Goal: Task Accomplishment & Management: Manage account settings

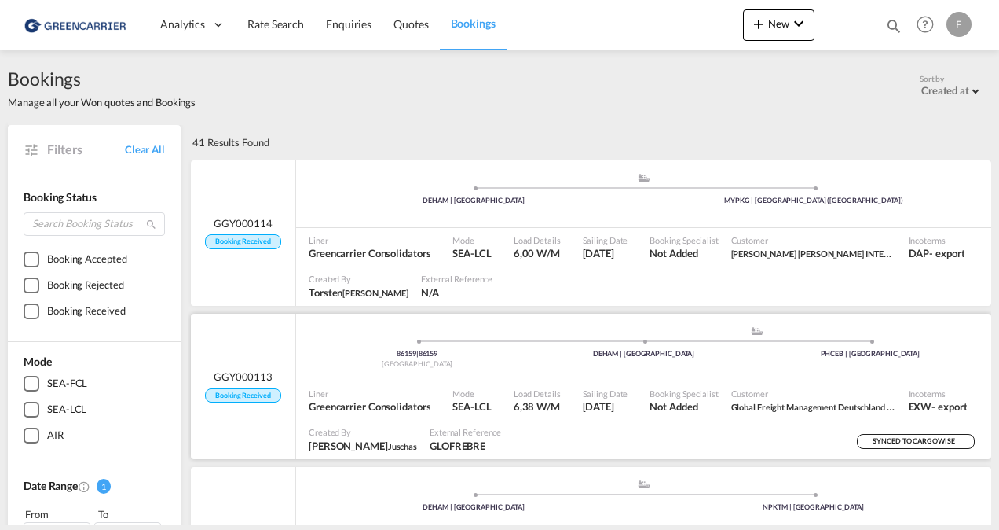
click at [270, 396] on span "Booking Received" at bounding box center [242, 395] width 75 height 15
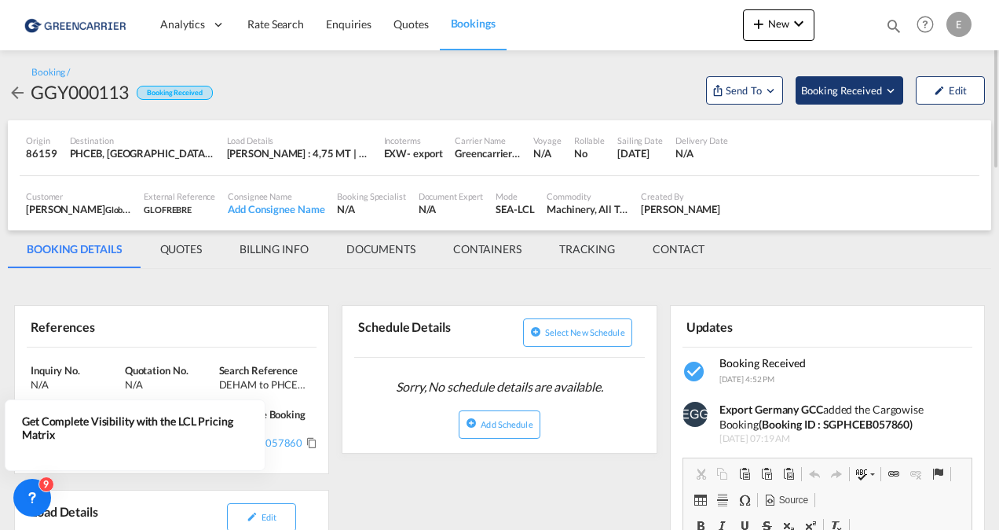
click at [869, 97] on span "Booking Received" at bounding box center [842, 90] width 82 height 16
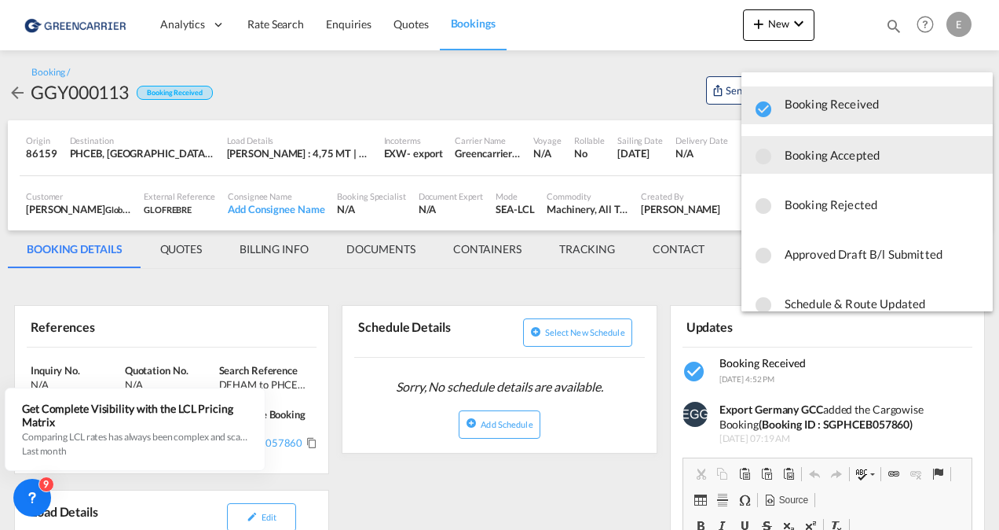
click at [817, 152] on span "Booking Accepted" at bounding box center [883, 155] width 196 height 28
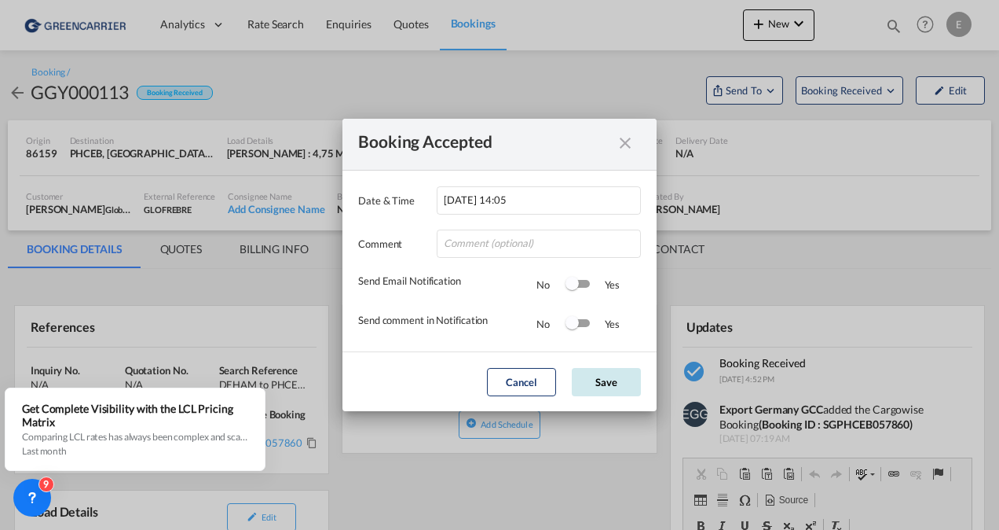
click at [618, 390] on button "Save" at bounding box center [606, 382] width 69 height 28
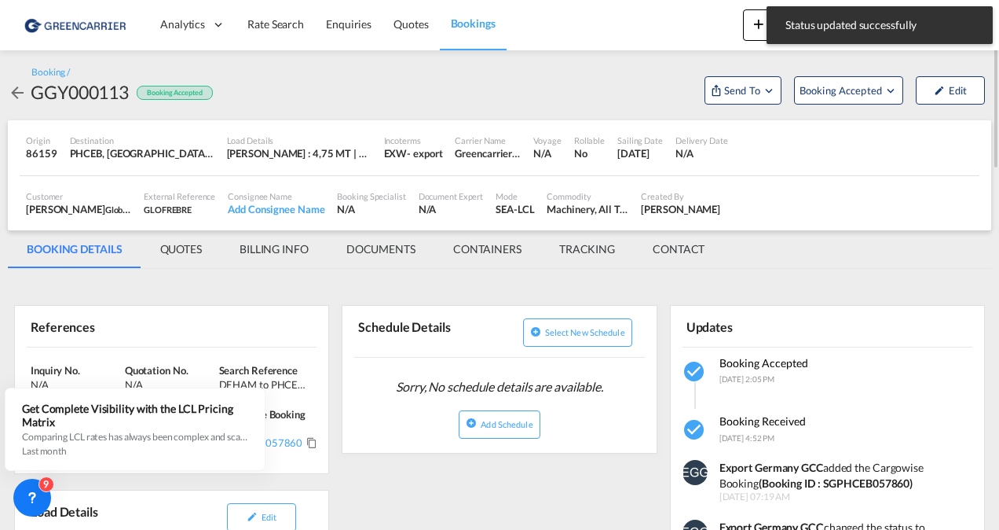
click at [14, 96] on md-icon "icon-arrow-left" at bounding box center [17, 92] width 19 height 19
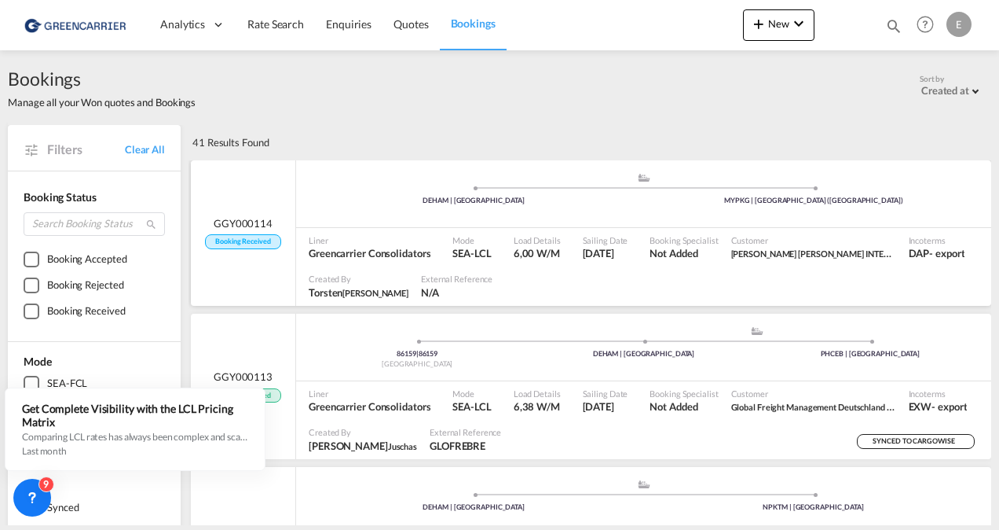
click at [236, 226] on span "GGY000114" at bounding box center [243, 223] width 59 height 14
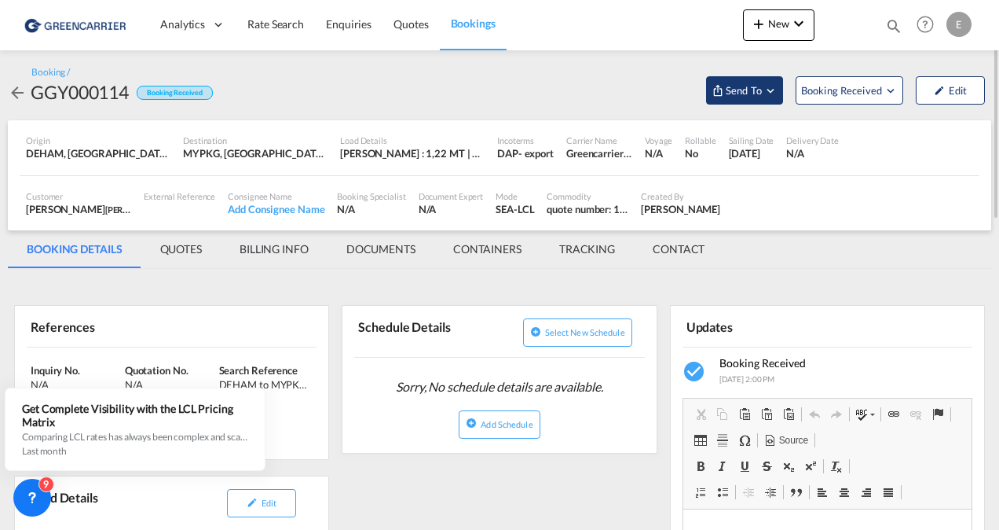
click at [756, 94] on span "Send To" at bounding box center [743, 90] width 39 height 16
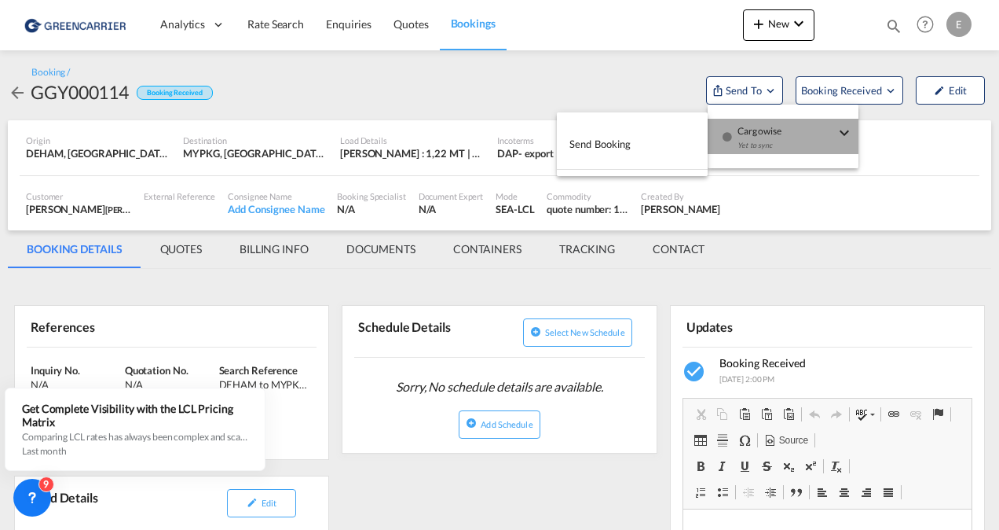
click at [746, 145] on div "Yet to sync" at bounding box center [786, 149] width 97 height 33
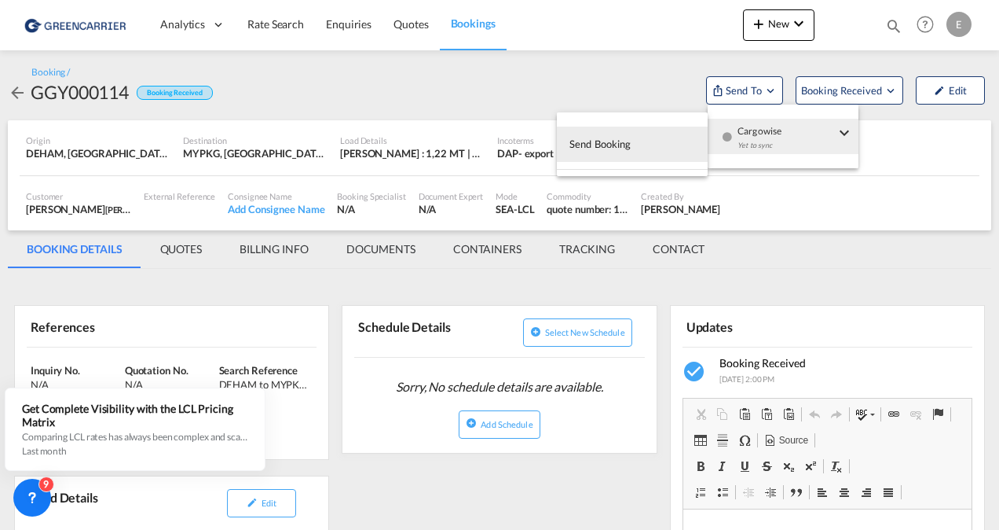
click at [676, 145] on button "Send Booking" at bounding box center [632, 143] width 151 height 35
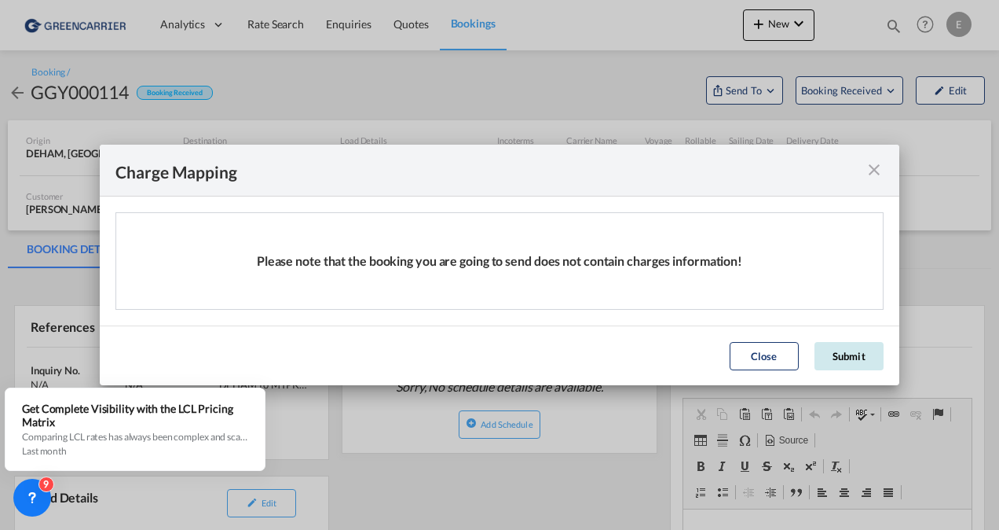
click at [853, 361] on button "Submit" at bounding box center [849, 356] width 69 height 28
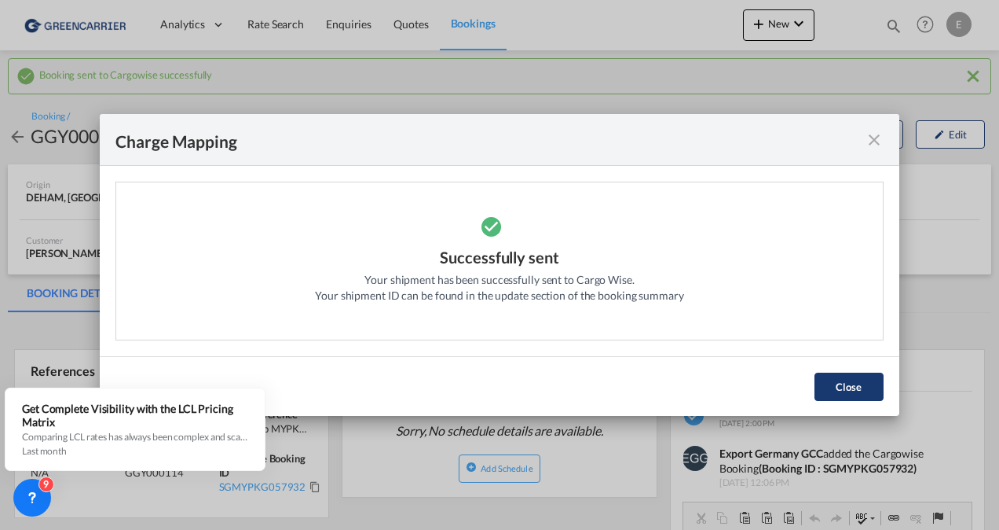
click at [840, 388] on button "Close" at bounding box center [849, 386] width 69 height 28
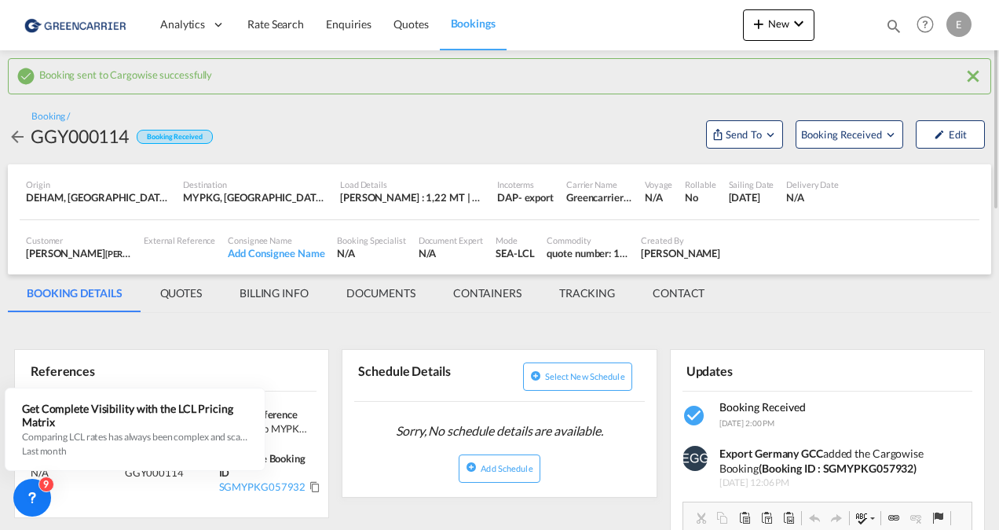
click at [17, 131] on md-icon "icon-arrow-left" at bounding box center [17, 136] width 19 height 19
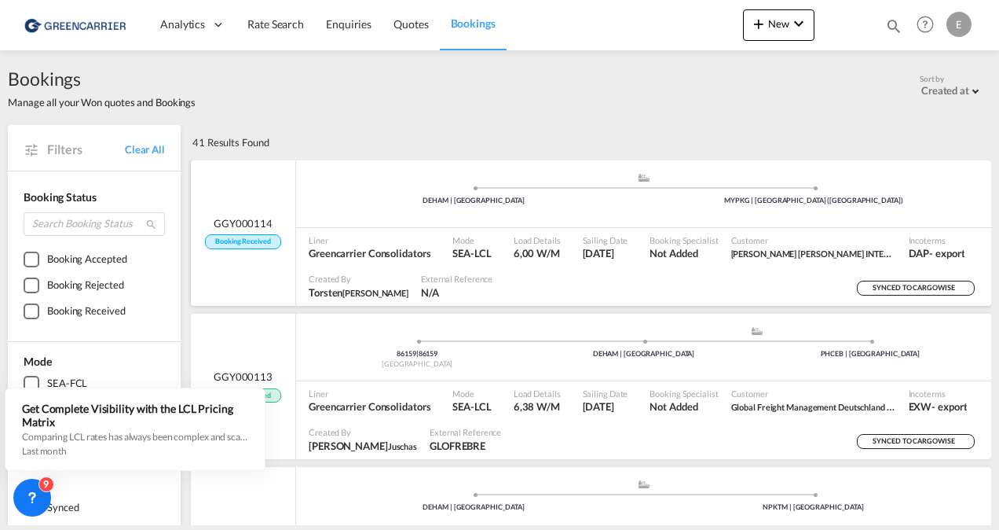
click at [255, 221] on span "GGY000114" at bounding box center [243, 223] width 59 height 14
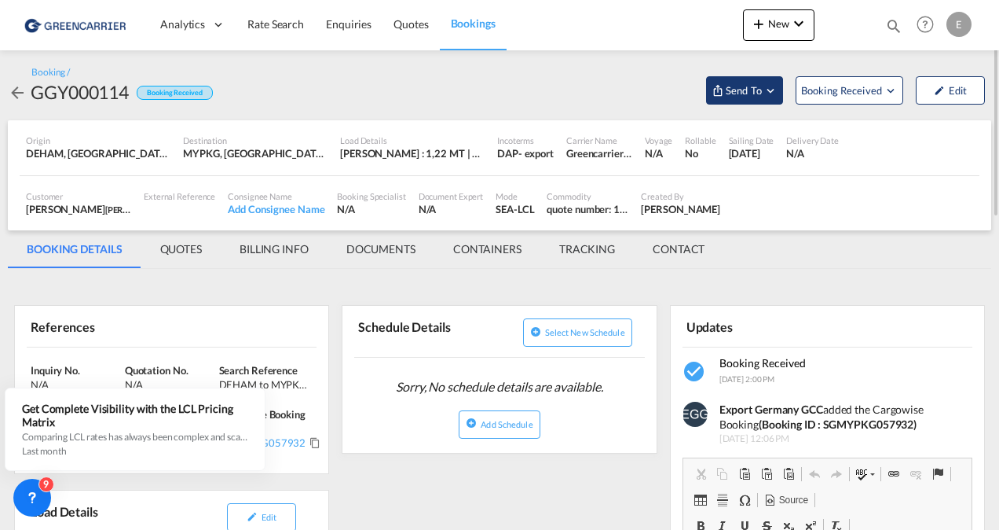
click at [775, 90] on md-icon "Open demo menu" at bounding box center [771, 90] width 14 height 14
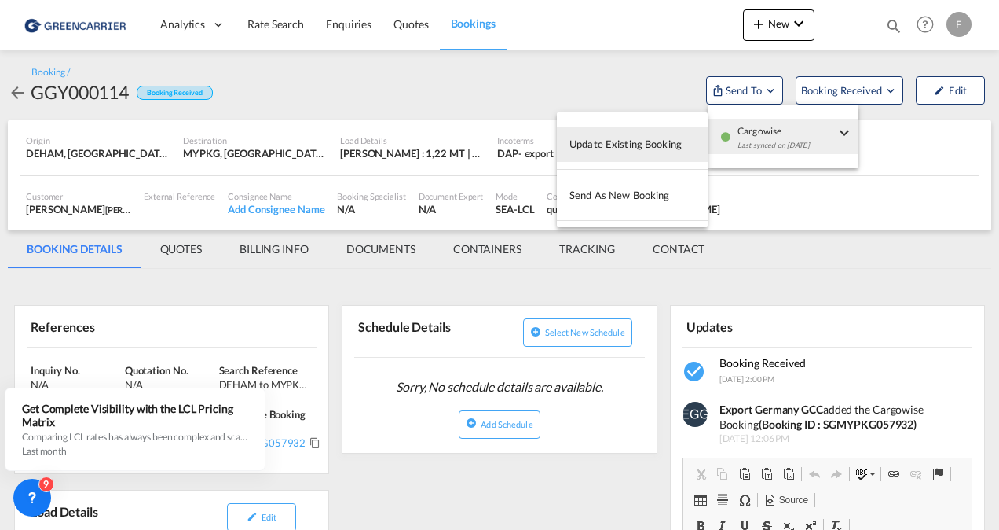
click at [898, 243] on md-backdrop at bounding box center [499, 265] width 999 height 530
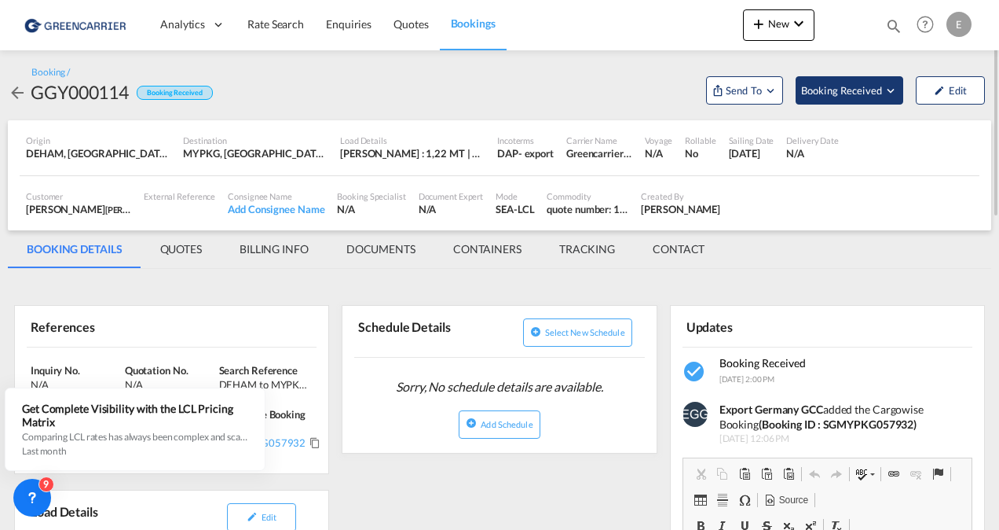
click at [827, 90] on span "Booking Received" at bounding box center [842, 90] width 82 height 16
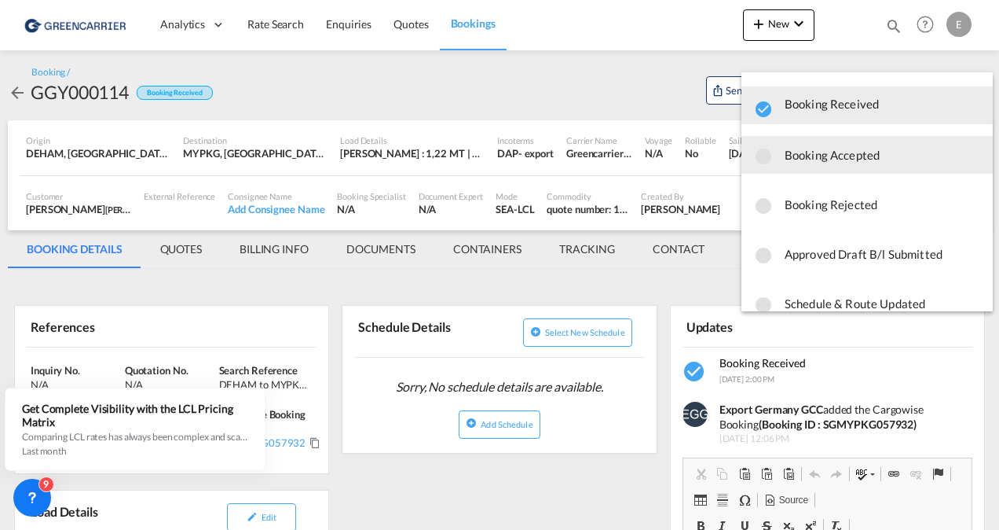
click at [836, 146] on span "Booking Accepted" at bounding box center [883, 155] width 196 height 28
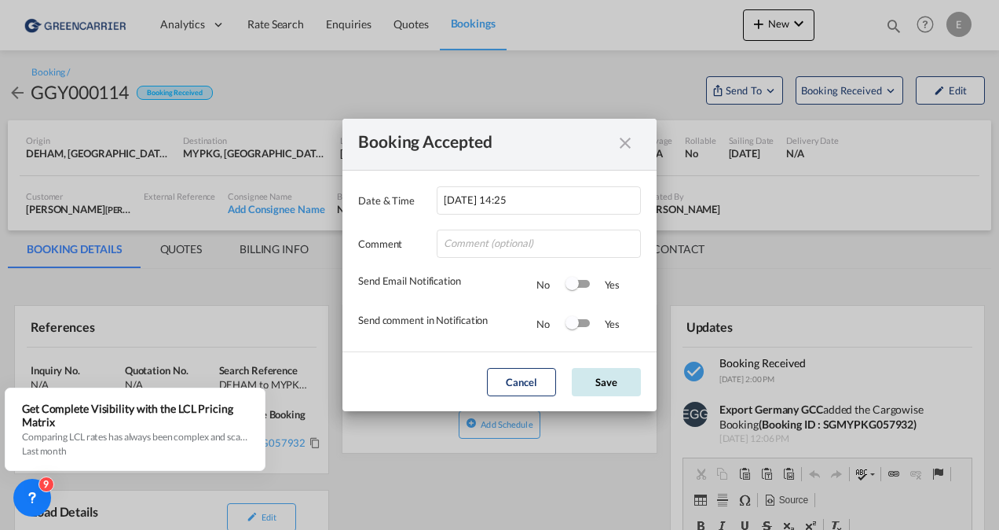
click at [608, 371] on button "Save" at bounding box center [606, 382] width 69 height 28
